Goal: Information Seeking & Learning: Find specific fact

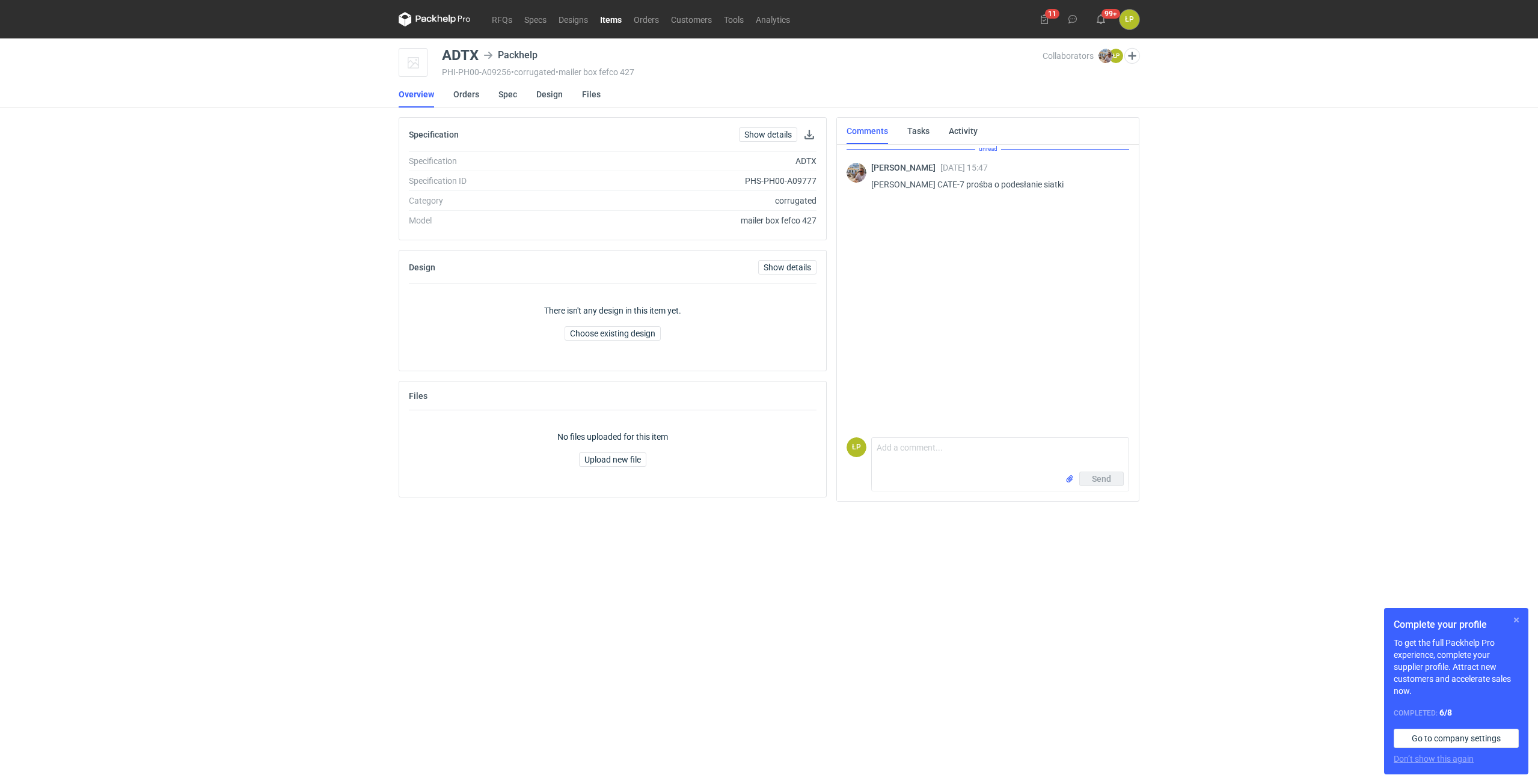
click at [1511, 620] on button "button" at bounding box center [1517, 620] width 14 height 14
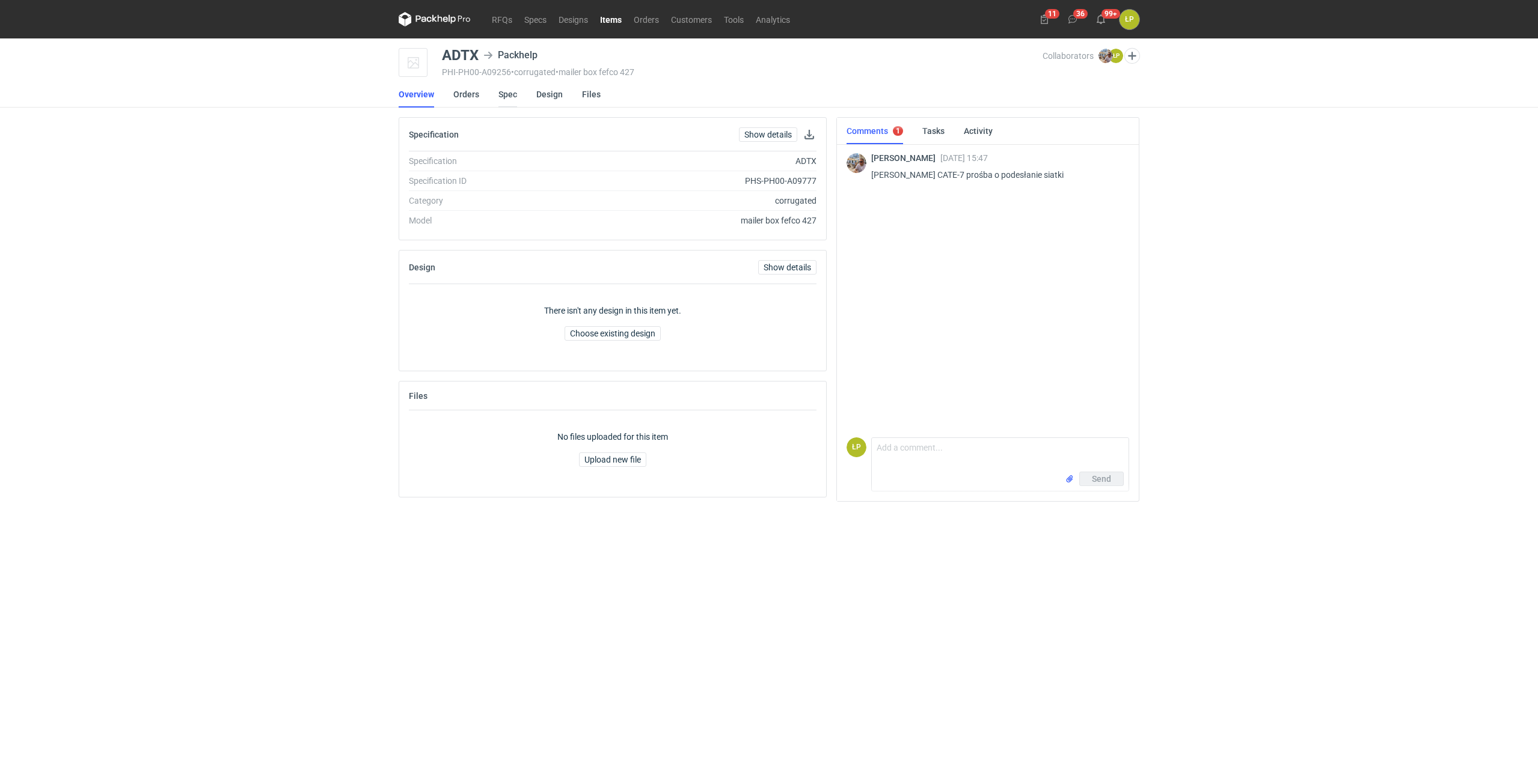
click at [506, 103] on link "Spec" at bounding box center [507, 95] width 19 height 27
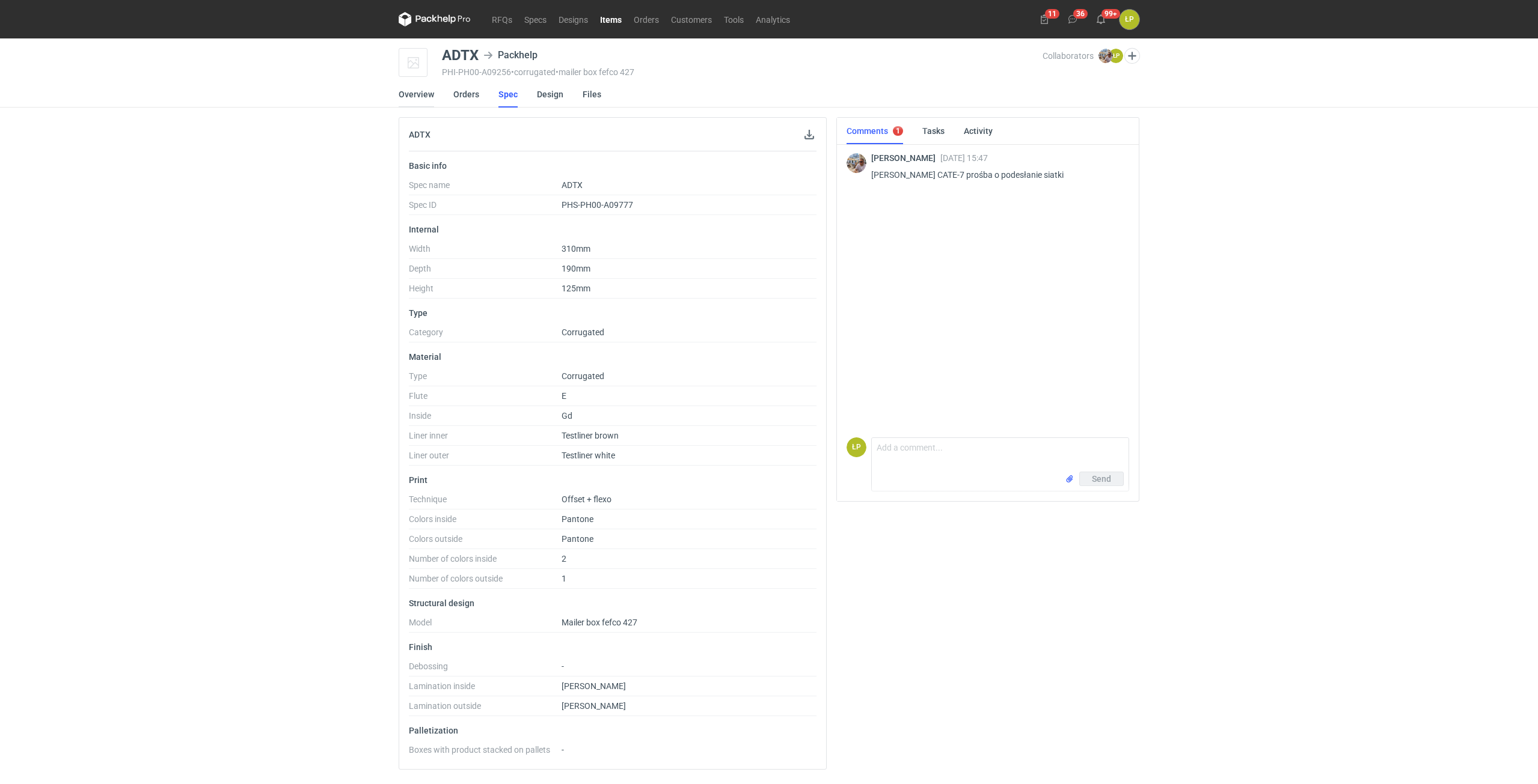
click at [422, 98] on link "Overview" at bounding box center [416, 95] width 35 height 27
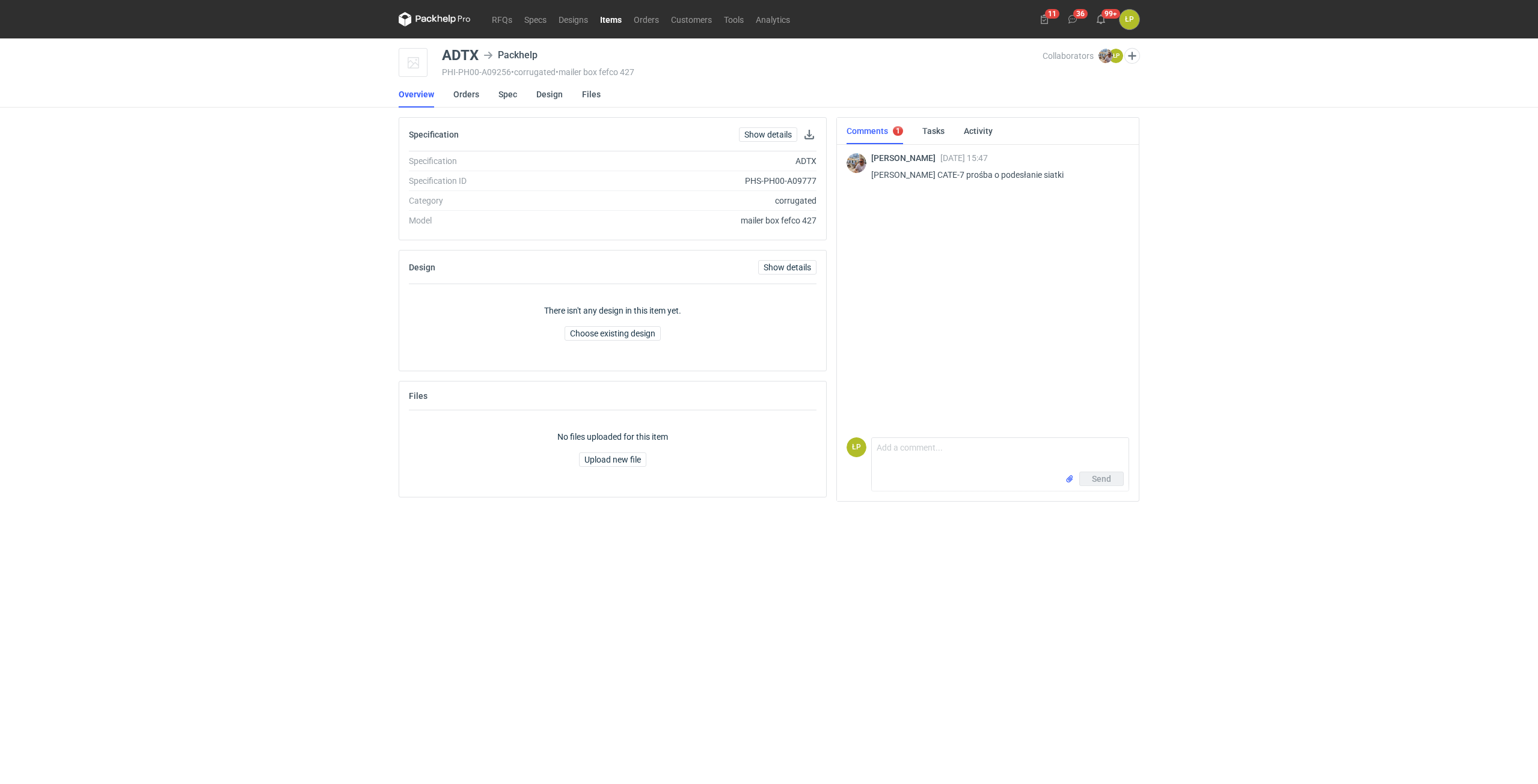
click at [931, 174] on p "Panie Łukaszu CATE-7 prośba o podesłanie siatki" at bounding box center [995, 174] width 248 height 14
copy p "CATE"
click at [468, 58] on div "ADTX" at bounding box center [460, 55] width 36 height 14
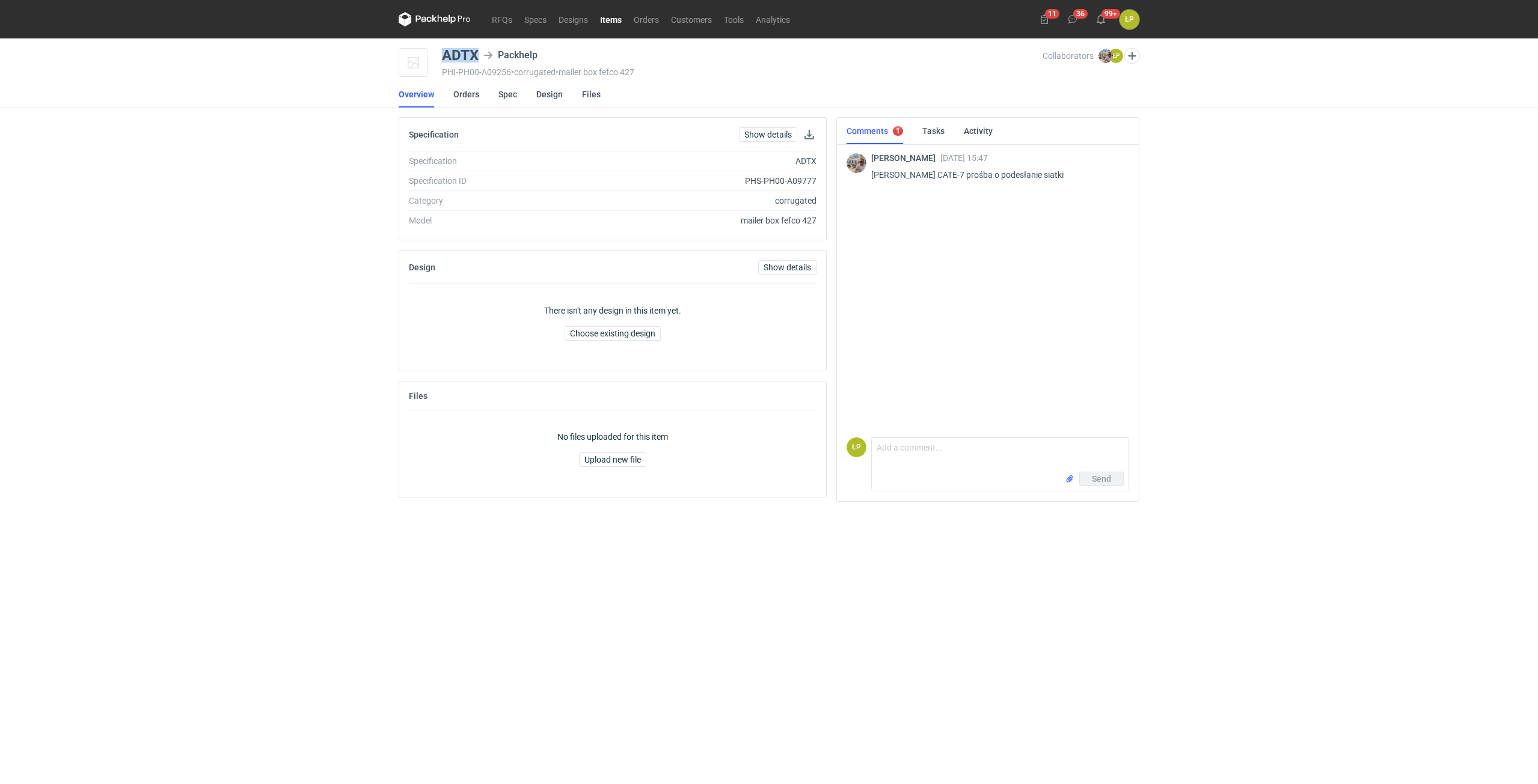
copy div "ADTX"
click at [509, 97] on link "Spec" at bounding box center [508, 95] width 19 height 27
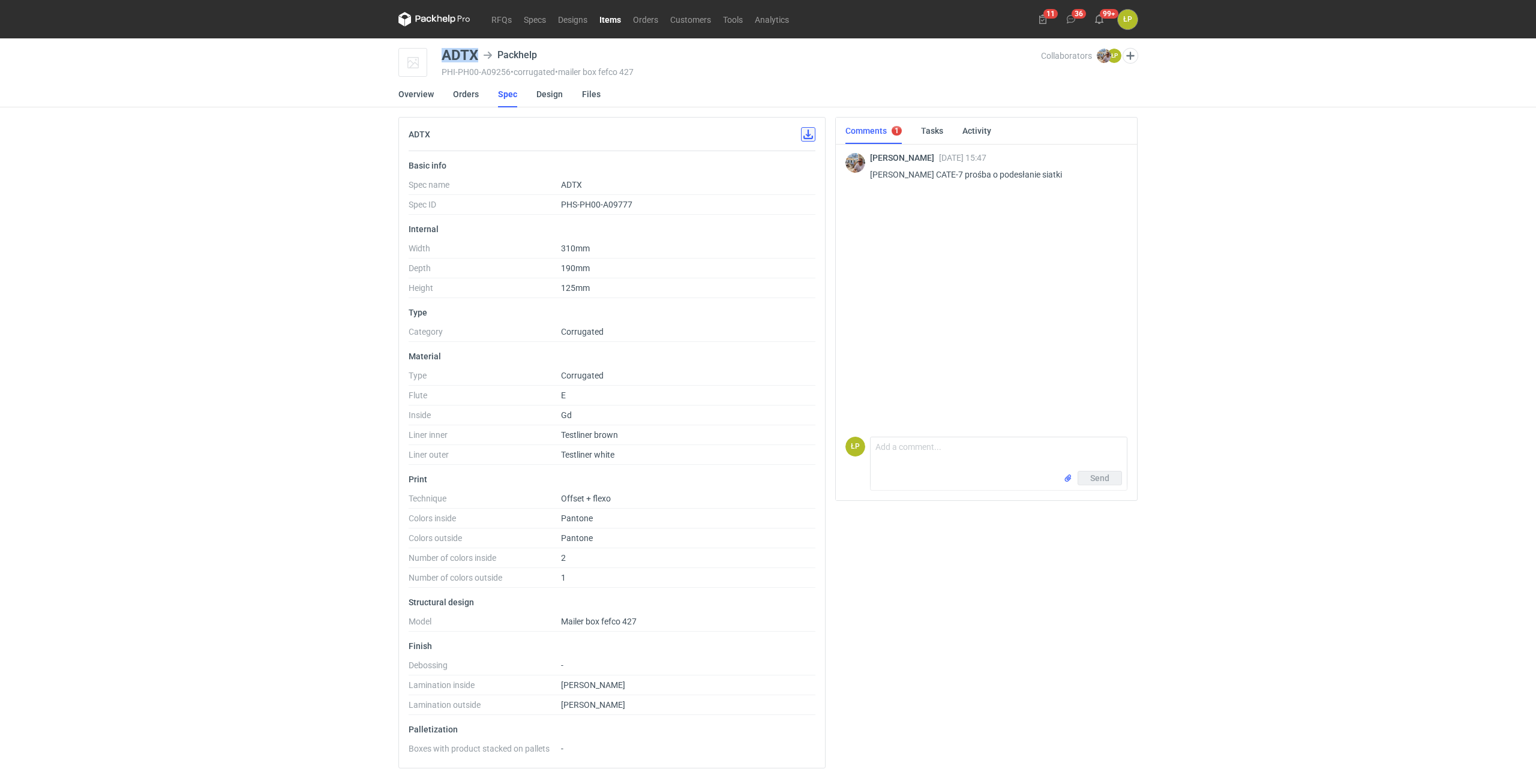
click at [806, 139] on button "button" at bounding box center [808, 134] width 14 height 14
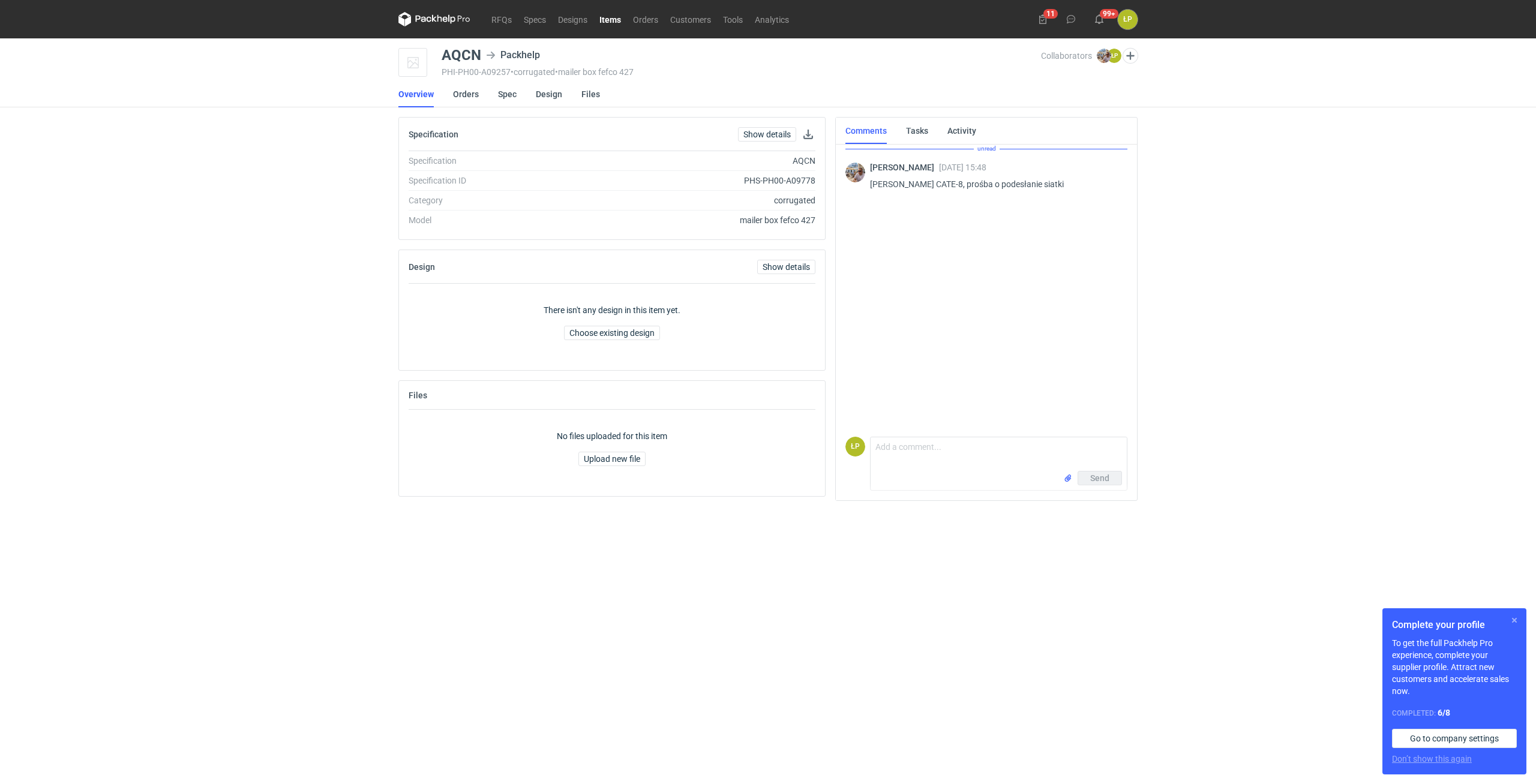
click at [1514, 619] on button "button" at bounding box center [1514, 620] width 14 height 14
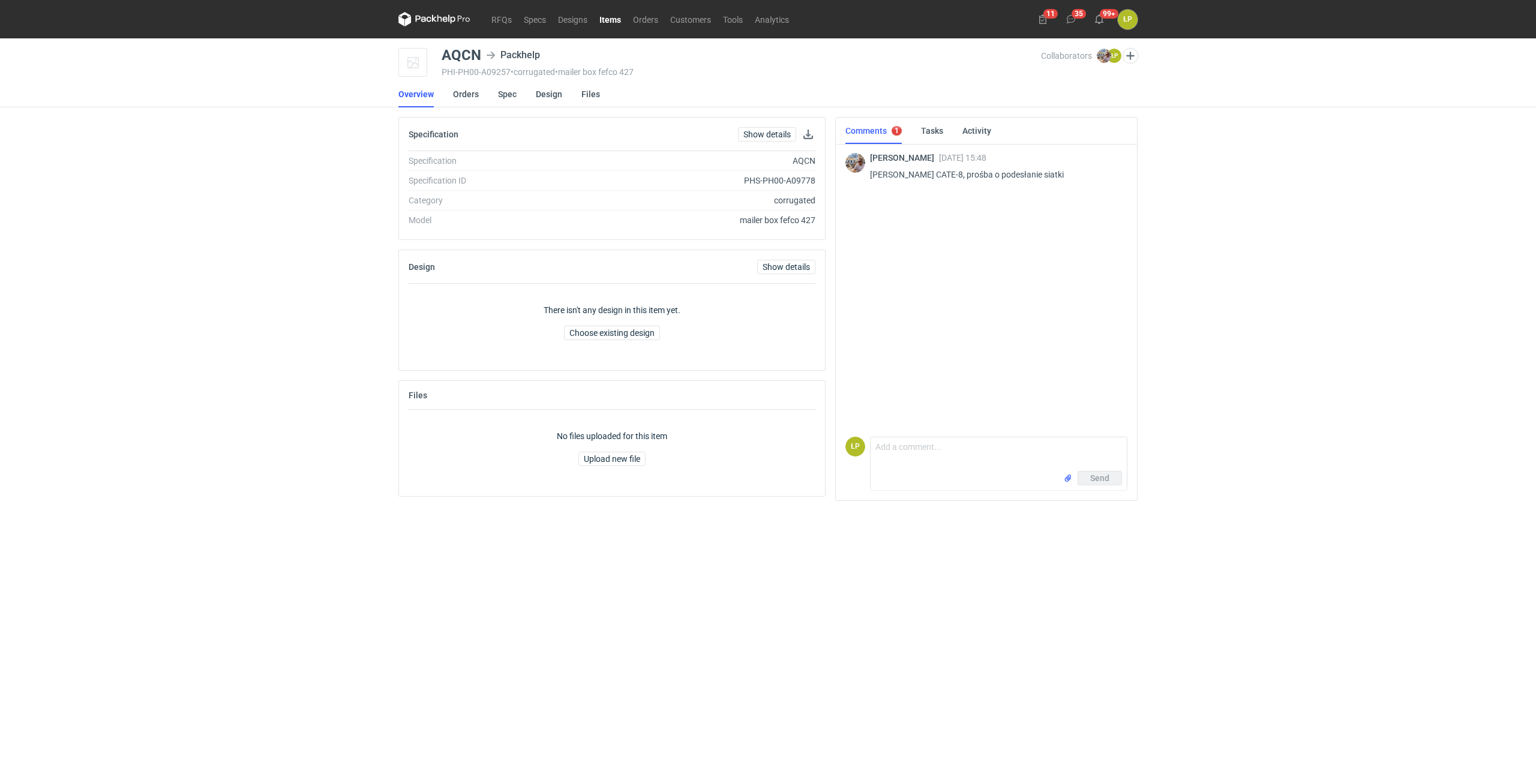
click at [472, 57] on div "AQCN" at bounding box center [461, 55] width 40 height 14
copy div "AQCN"
click at [810, 139] on button "button" at bounding box center [808, 134] width 14 height 14
